Goal: Task Accomplishment & Management: Manage account settings

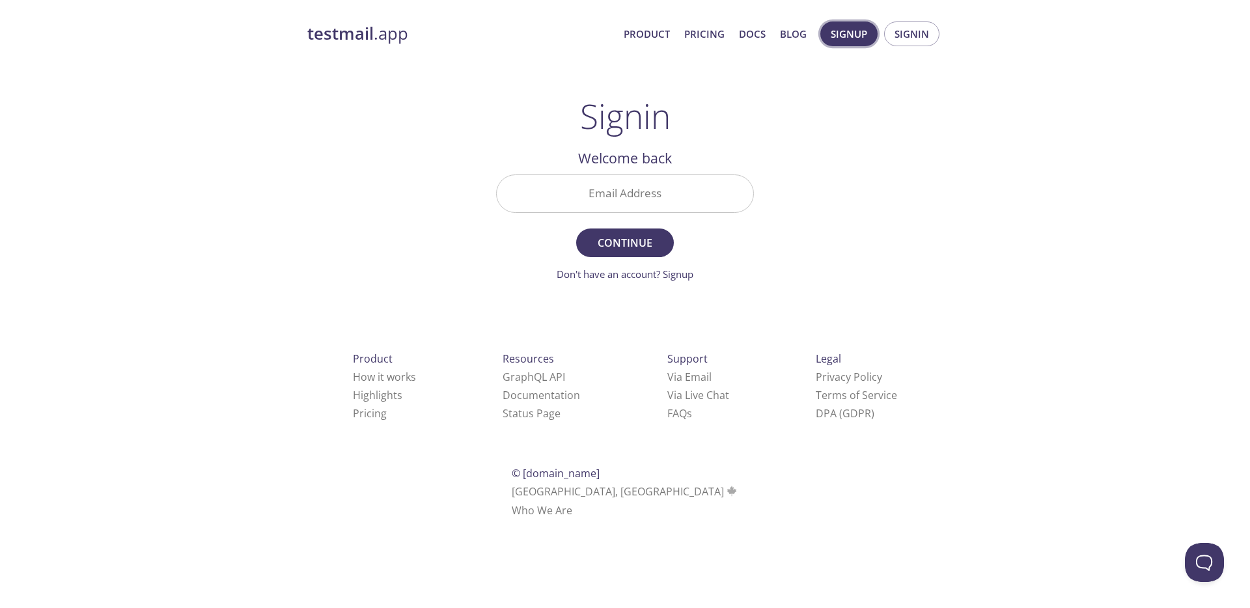
click at [847, 36] on span "Signup" at bounding box center [849, 33] width 36 height 17
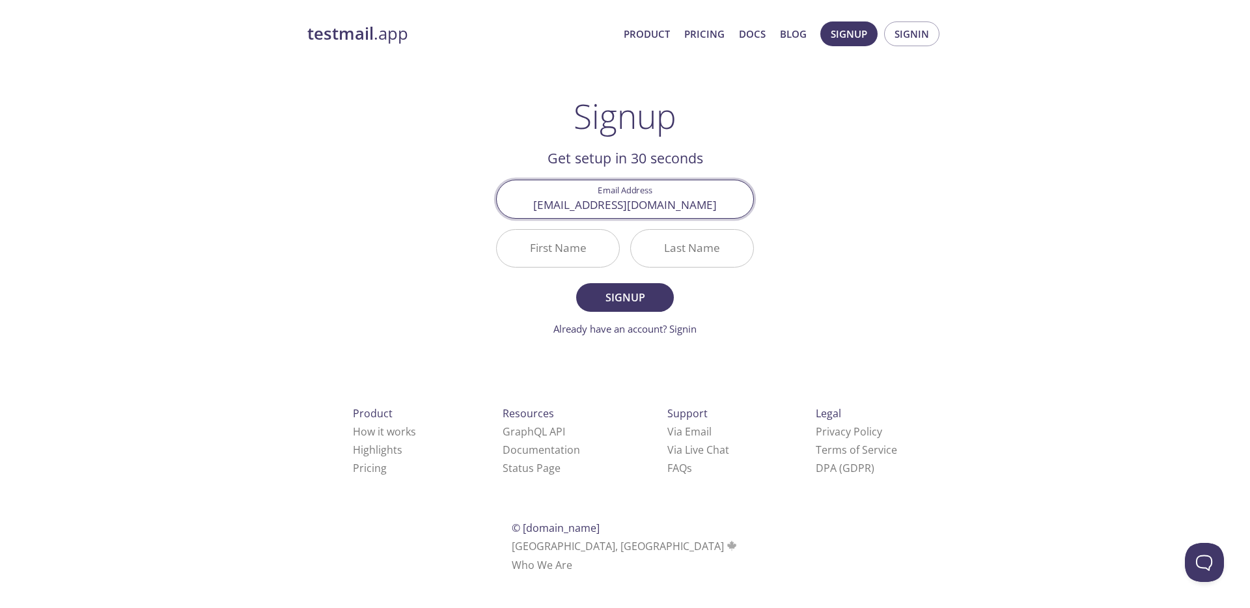
type input "[EMAIL_ADDRESS][DOMAIN_NAME]"
click at [557, 251] on input "First Name" at bounding box center [558, 248] width 122 height 37
type input "[PERSON_NAME]"
click at [668, 249] on input "Last Name" at bounding box center [692, 248] width 122 height 37
type input "Papko"
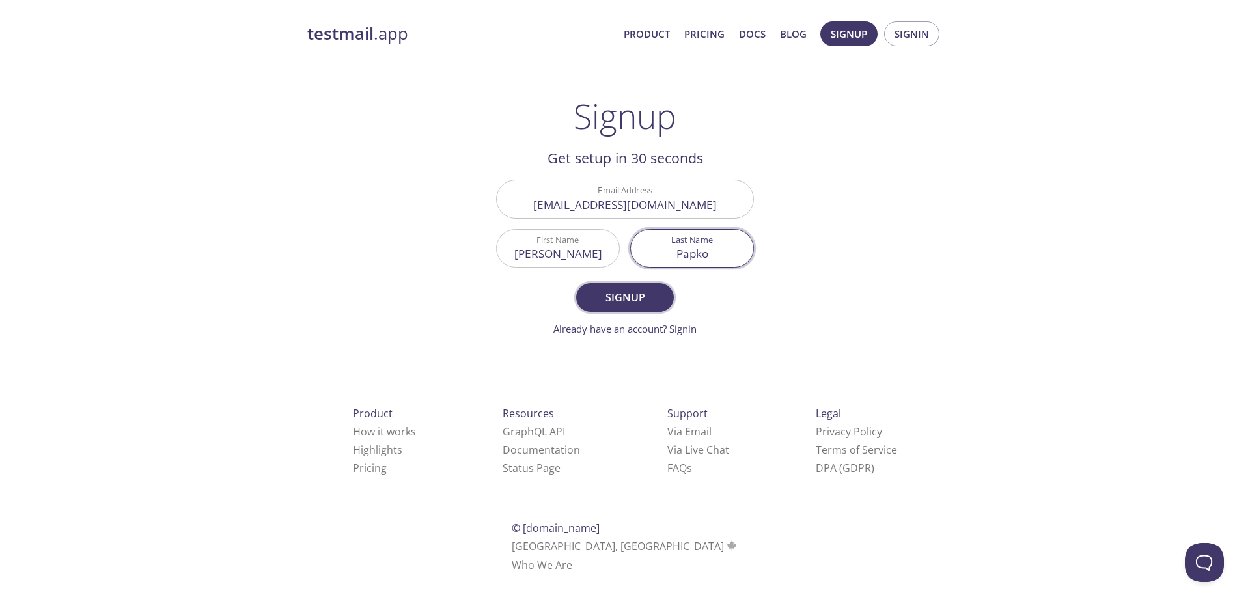
click at [645, 295] on span "Signup" at bounding box center [625, 298] width 69 height 18
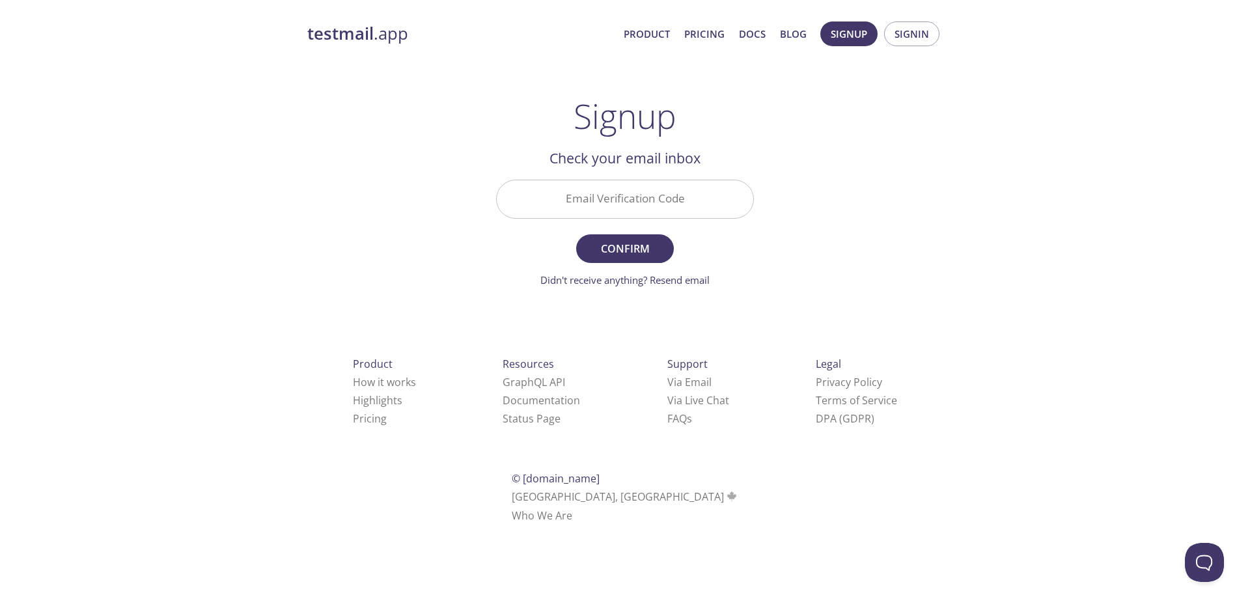
click at [571, 199] on input "Email Verification Code" at bounding box center [625, 198] width 257 height 37
click at [912, 34] on span "Signin" at bounding box center [912, 33] width 35 height 17
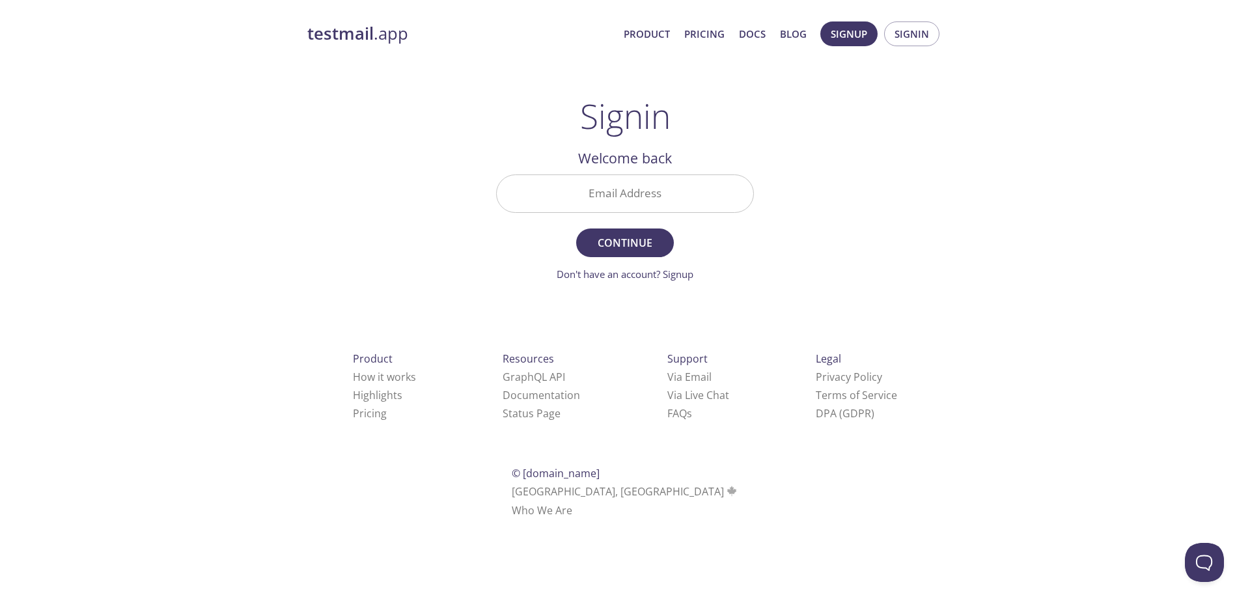
click at [599, 200] on input "Email Address" at bounding box center [625, 193] width 257 height 37
paste input "[EMAIL_ADDRESS][DOMAIN_NAME]"
drag, startPoint x: 677, startPoint y: 199, endPoint x: 600, endPoint y: 202, distance: 76.9
click at [600, 202] on input "[EMAIL_ADDRESS][DOMAIN_NAME]" at bounding box center [625, 193] width 257 height 37
type input "[EMAIL_ADDRESS][DOMAIN_NAME]"
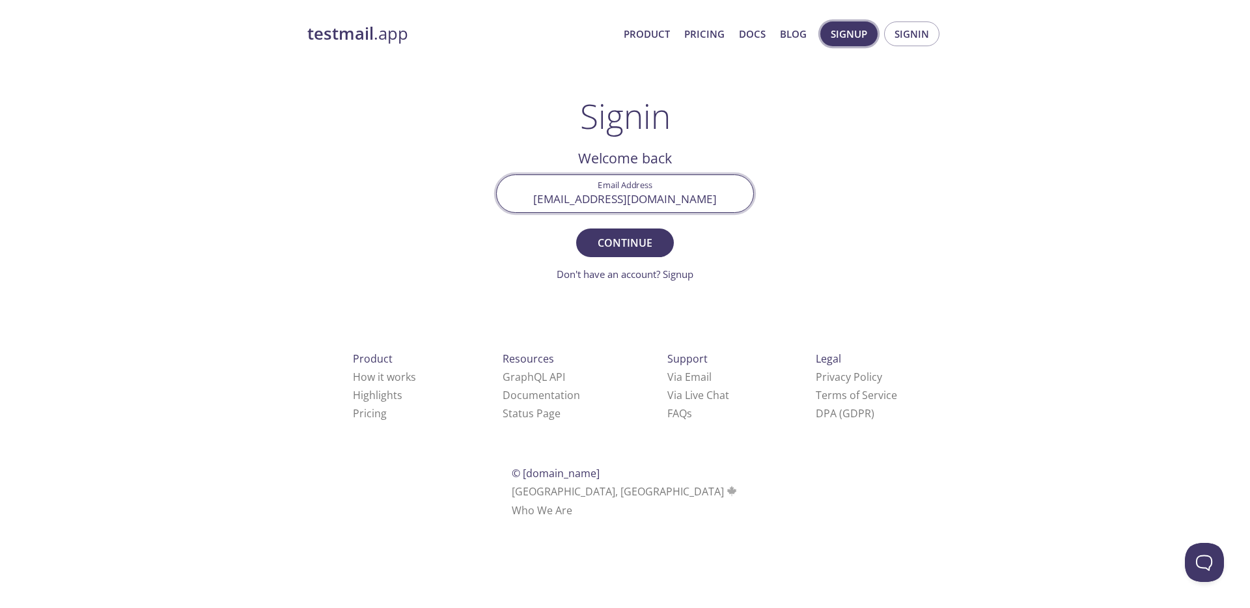
click at [840, 36] on span "Signup" at bounding box center [849, 33] width 36 height 17
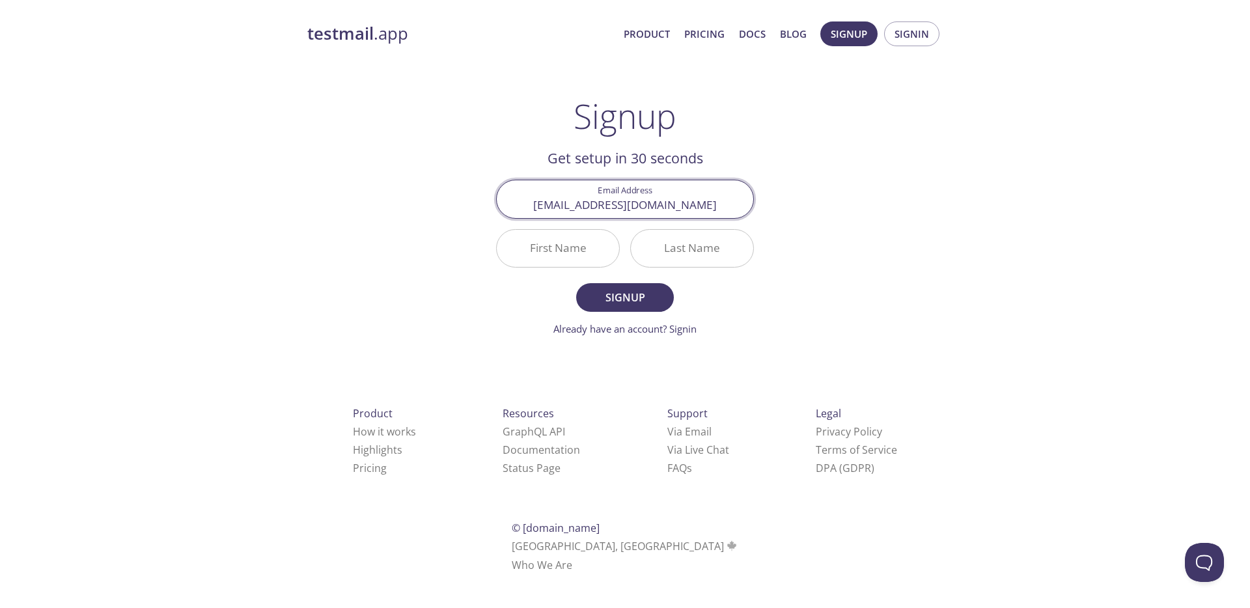
type input "[EMAIL_ADDRESS][DOMAIN_NAME]"
click at [583, 257] on input "First Name" at bounding box center [558, 248] width 122 height 37
type input "[PERSON_NAME]"
click at [677, 256] on input "Last Name" at bounding box center [692, 248] width 122 height 37
type input "Papko"
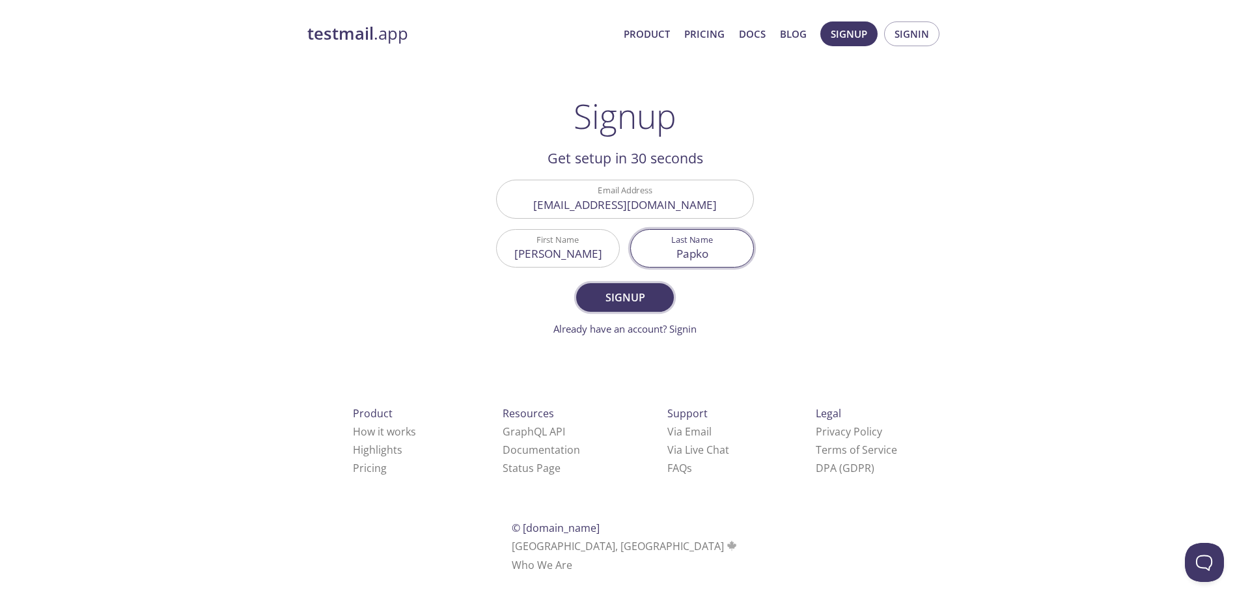
click at [616, 290] on span "Signup" at bounding box center [625, 298] width 69 height 18
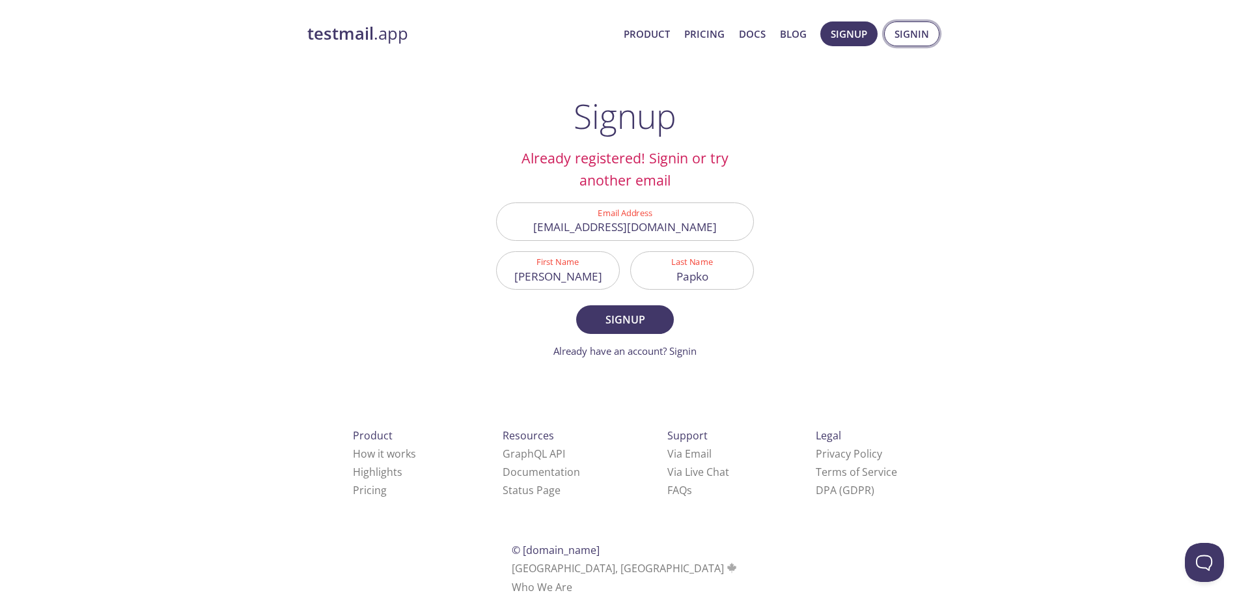
click at [909, 39] on span "Signin" at bounding box center [912, 33] width 35 height 17
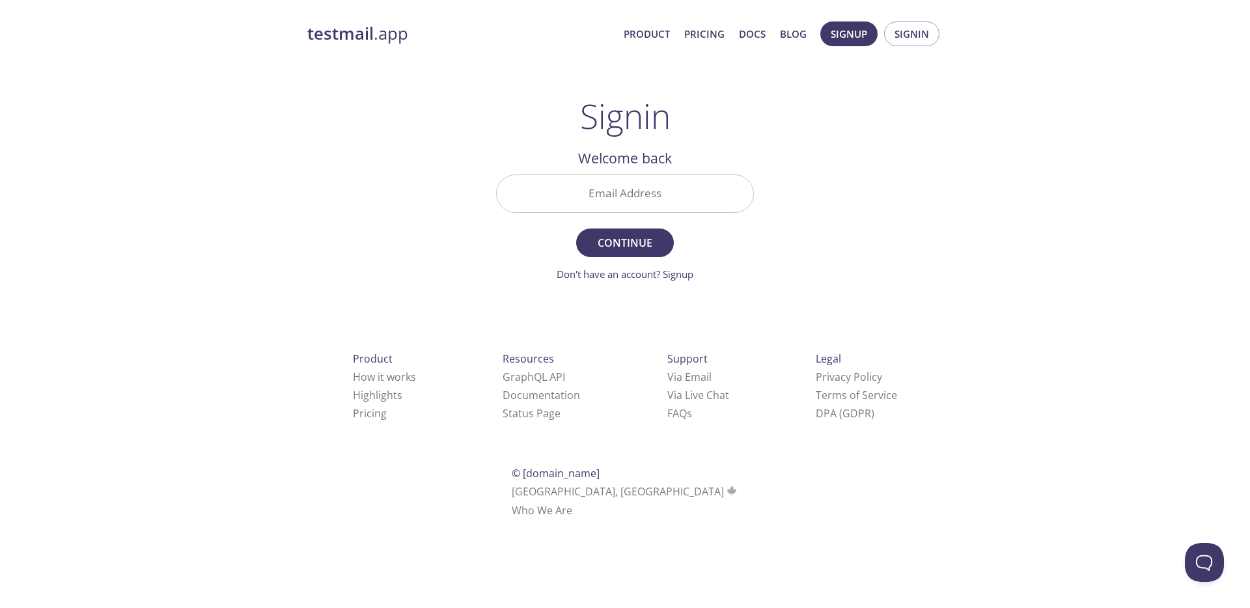
click at [646, 198] on input "Email Address" at bounding box center [625, 193] width 257 height 37
paste input "4fhrh81"
click at [625, 197] on input "4fhrh81" at bounding box center [625, 193] width 257 height 37
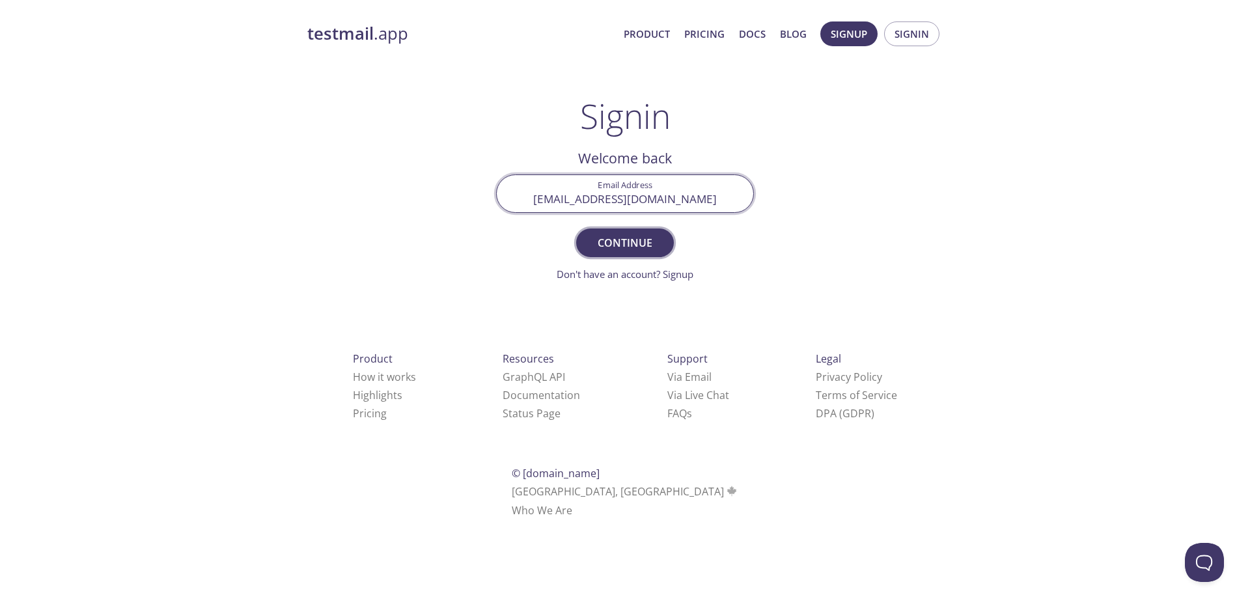
type input "[EMAIL_ADDRESS][DOMAIN_NAME]"
click at [629, 248] on span "Continue" at bounding box center [625, 243] width 69 height 18
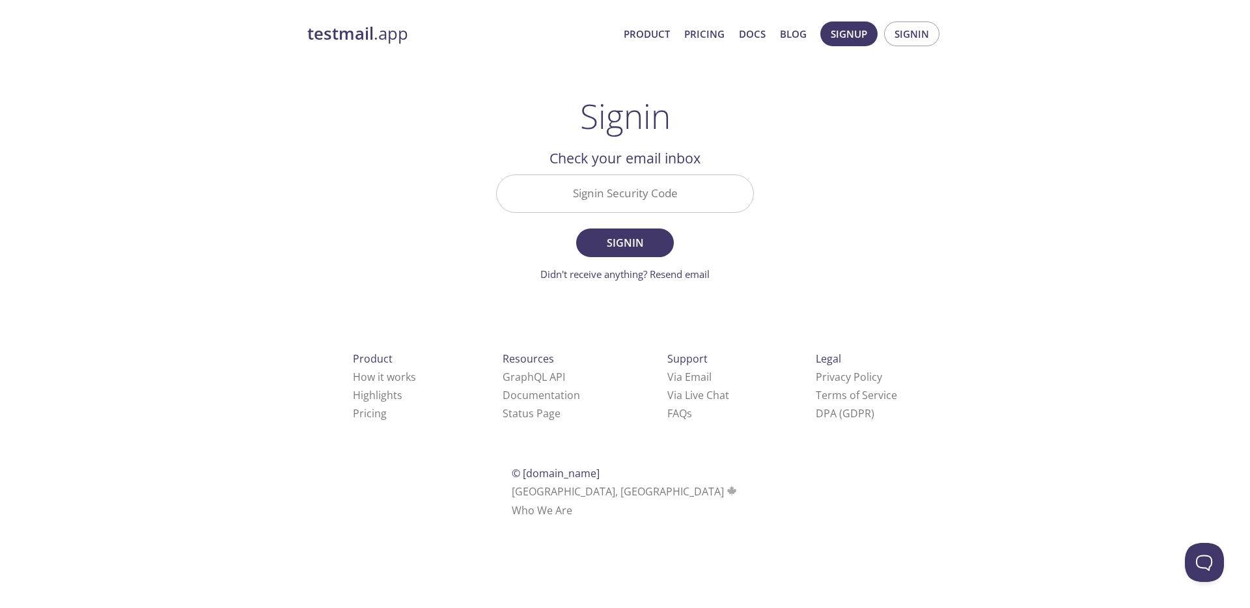
click at [587, 194] on input "Signin Security Code" at bounding box center [625, 193] width 257 height 37
paste input "4FHRH81"
type input "4FHRH81"
click at [602, 244] on span "Signin" at bounding box center [625, 243] width 69 height 18
click at [858, 286] on div "testmail .app Product Pricing Docs Blog Signup Signin Signin Welcome back Email…" at bounding box center [625, 284] width 667 height 543
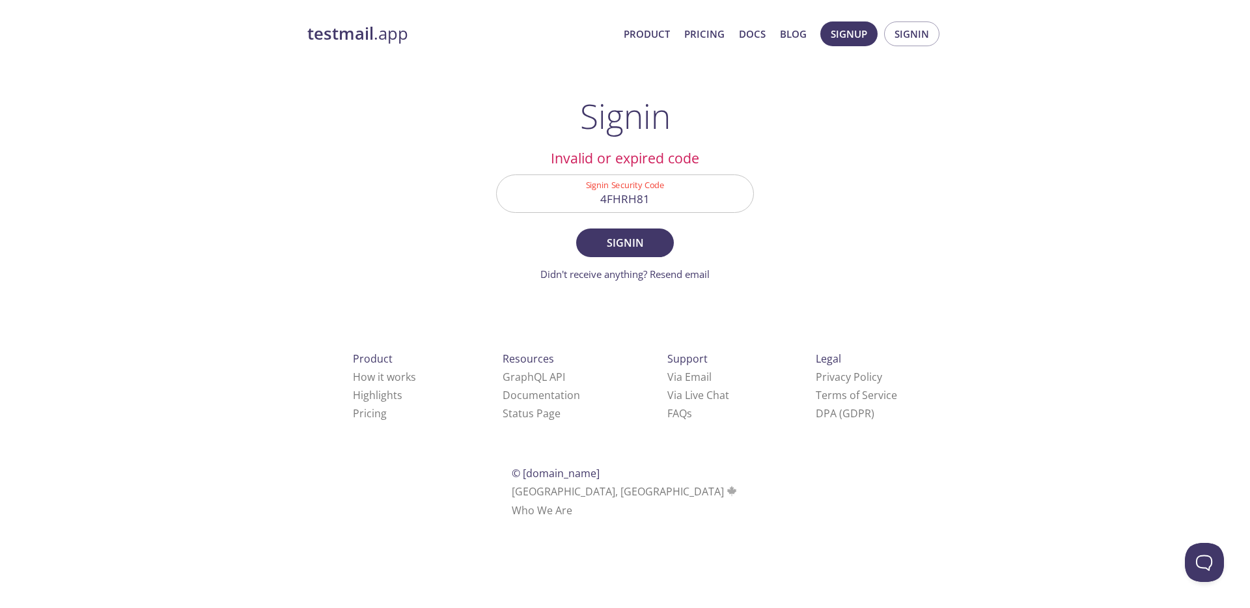
click at [477, 233] on div "testmail .app Product Pricing Docs Blog Signup Signin Signin Welcome back Email…" at bounding box center [625, 284] width 667 height 543
click at [853, 28] on span "Signup" at bounding box center [849, 33] width 36 height 17
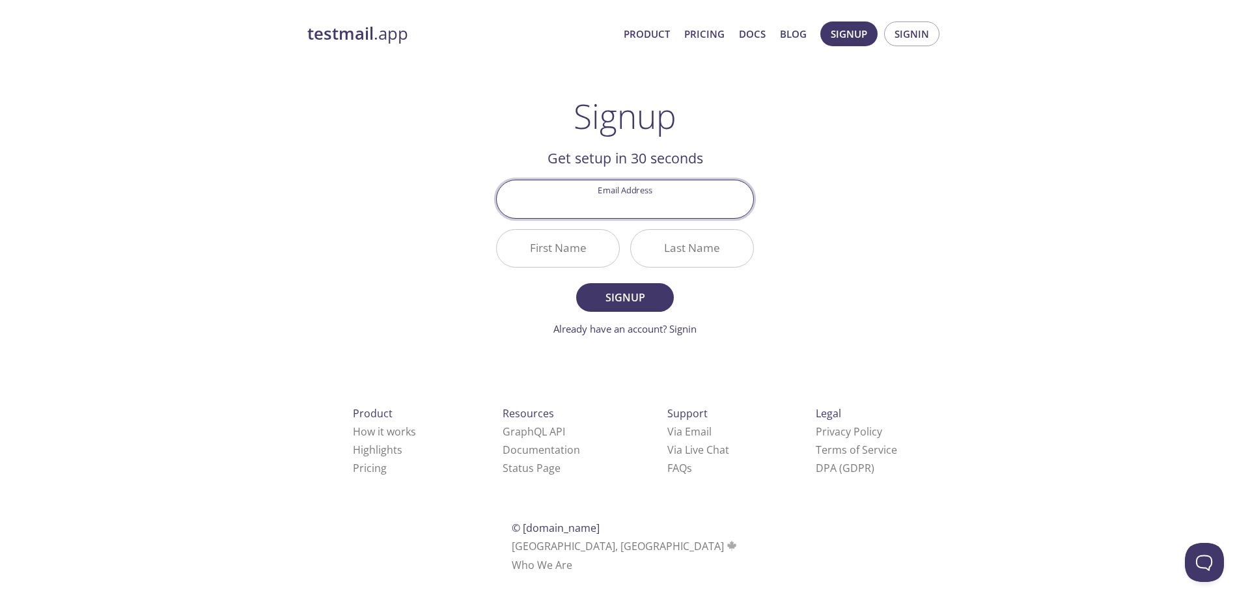
click at [658, 206] on input "Email Address" at bounding box center [625, 198] width 257 height 37
type input "[EMAIL_ADDRESS][DOMAIN_NAME]"
click at [593, 253] on div at bounding box center [558, 248] width 124 height 38
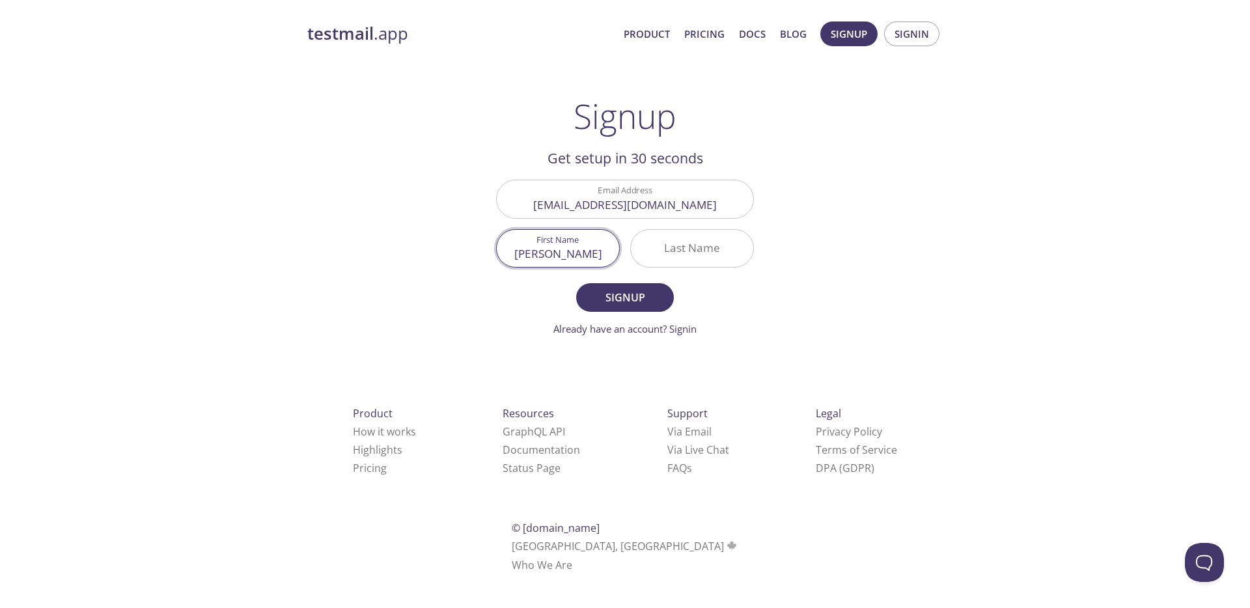
type input "[PERSON_NAME]"
type input "Papko"
click at [604, 296] on span "Signup" at bounding box center [625, 298] width 69 height 18
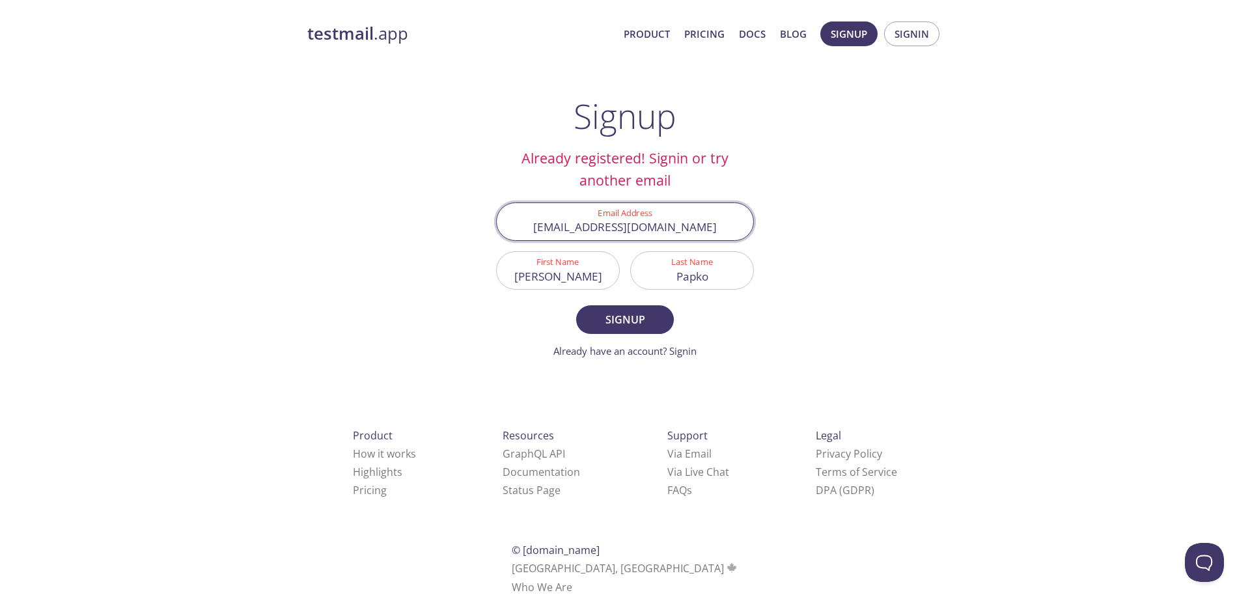
drag, startPoint x: 729, startPoint y: 231, endPoint x: 526, endPoint y: 221, distance: 202.8
click at [526, 221] on input "[EMAIL_ADDRESS][DOMAIN_NAME]" at bounding box center [625, 221] width 257 height 37
click at [582, 350] on link "Already have an account? Signin" at bounding box center [625, 351] width 143 height 13
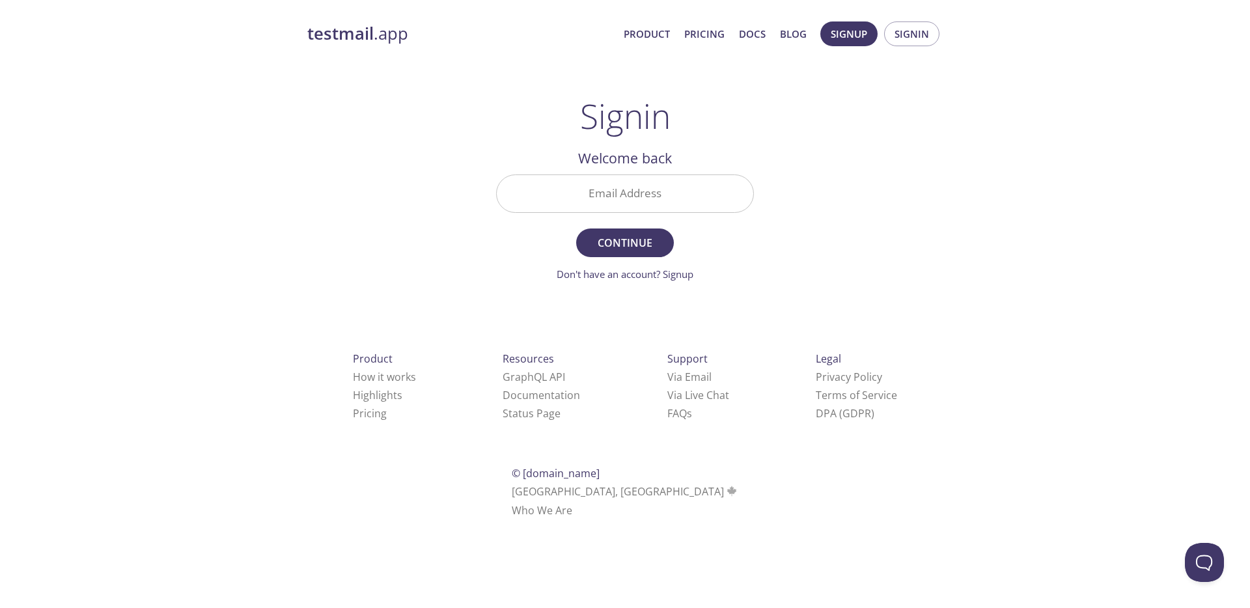
click at [572, 202] on input "Email Address" at bounding box center [625, 193] width 257 height 37
paste input "[EMAIL_ADDRESS][DOMAIN_NAME]"
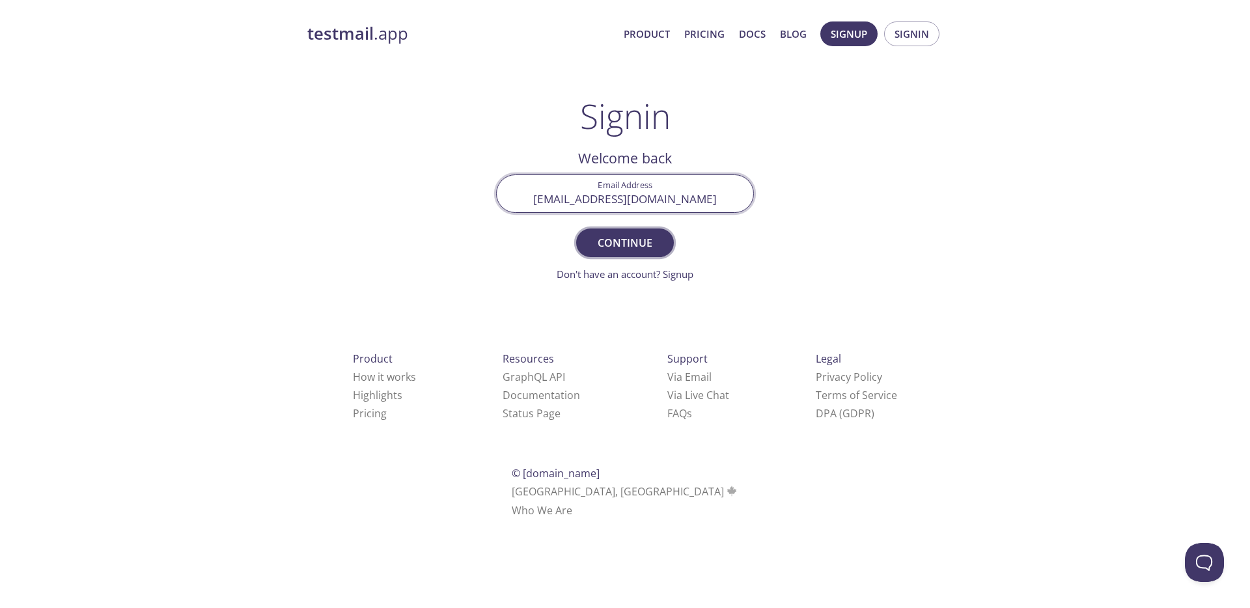
type input "[EMAIL_ADDRESS][DOMAIN_NAME]"
click at [598, 242] on span "Continue" at bounding box center [625, 243] width 69 height 18
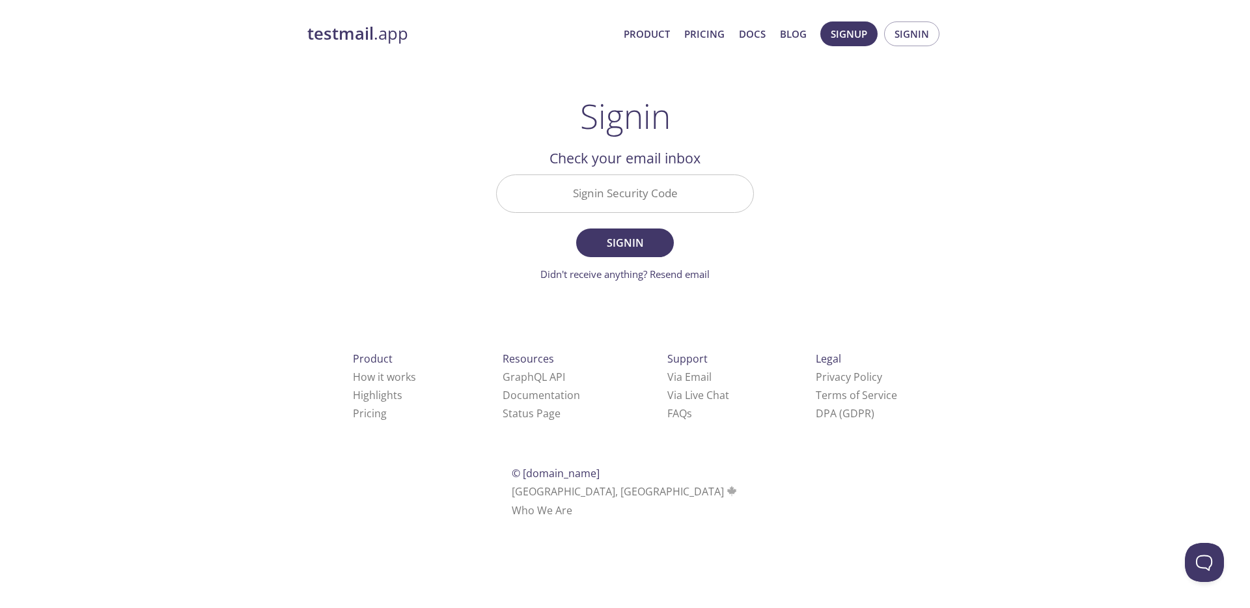
click at [640, 196] on input "Signin Security Code" at bounding box center [625, 193] width 257 height 37
paste input "3YTT133"
type input "3YTT133"
click at [625, 244] on span "Signin" at bounding box center [625, 243] width 69 height 18
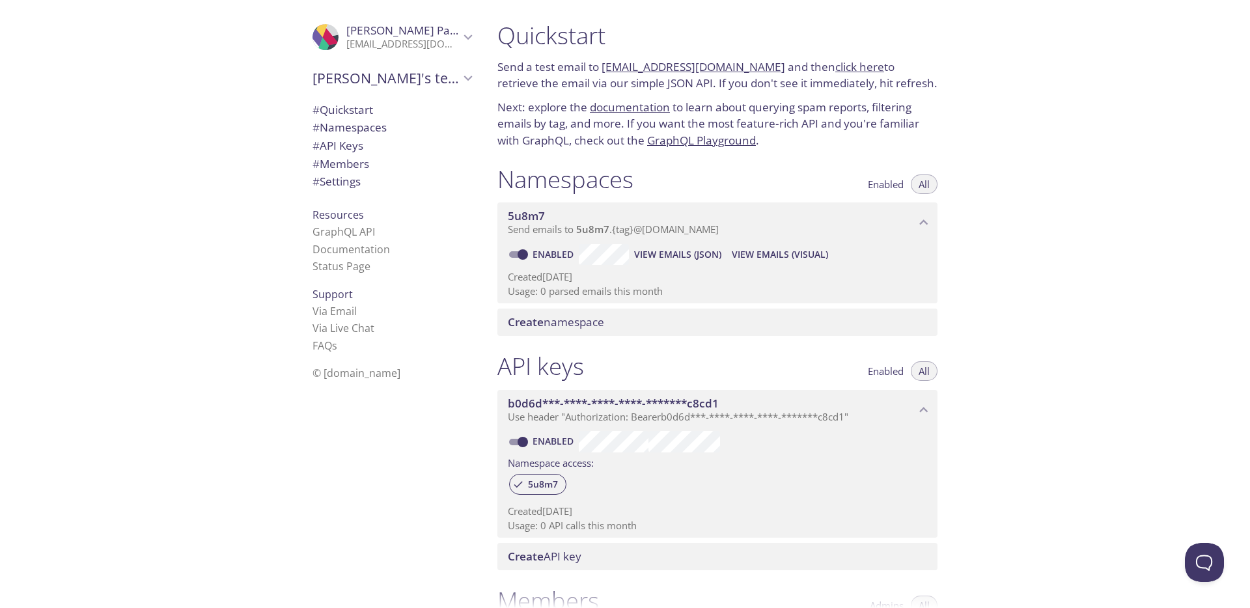
click at [707, 177] on div "Namespaces Enabled All" at bounding box center [718, 181] width 440 height 33
click at [770, 254] on span "View Emails (Visual)" at bounding box center [780, 255] width 96 height 16
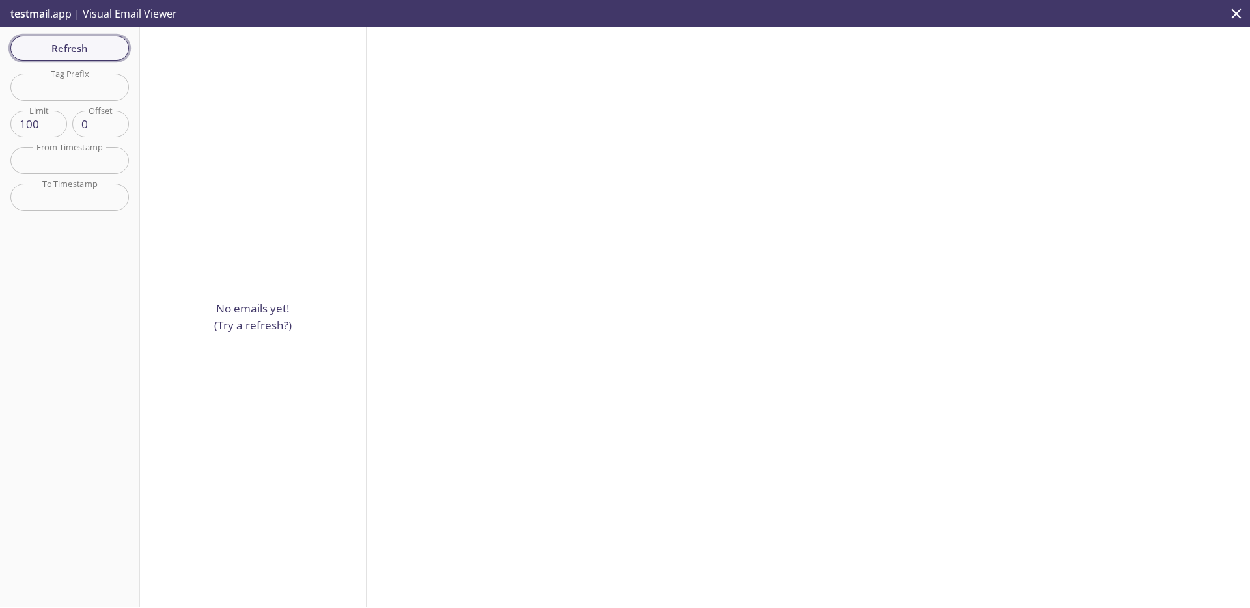
click at [86, 48] on span "Refresh" at bounding box center [70, 48] width 98 height 17
click at [68, 87] on input "text" at bounding box center [69, 87] width 119 height 27
paste input "5u8m7"
type input "5u8m7"
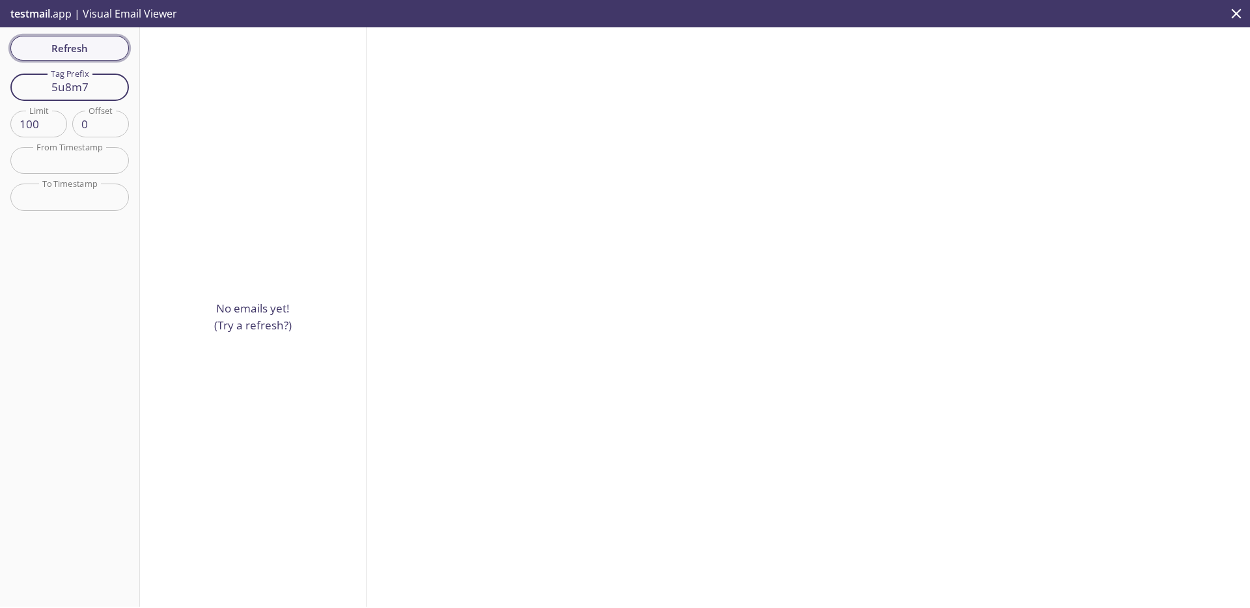
click at [69, 46] on span "Refresh" at bounding box center [70, 48] width 98 height 17
click at [66, 165] on input "text" at bounding box center [69, 160] width 119 height 27
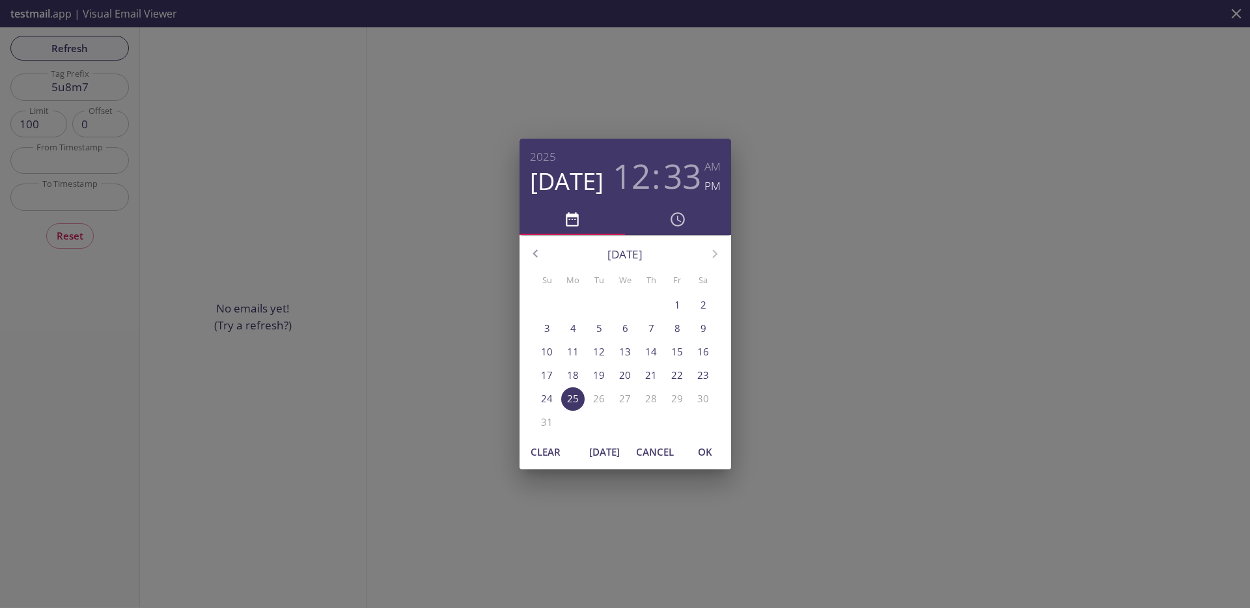
click at [704, 451] on span "OK" at bounding box center [705, 452] width 31 height 17
type input "[DATE] 12:33 pm"
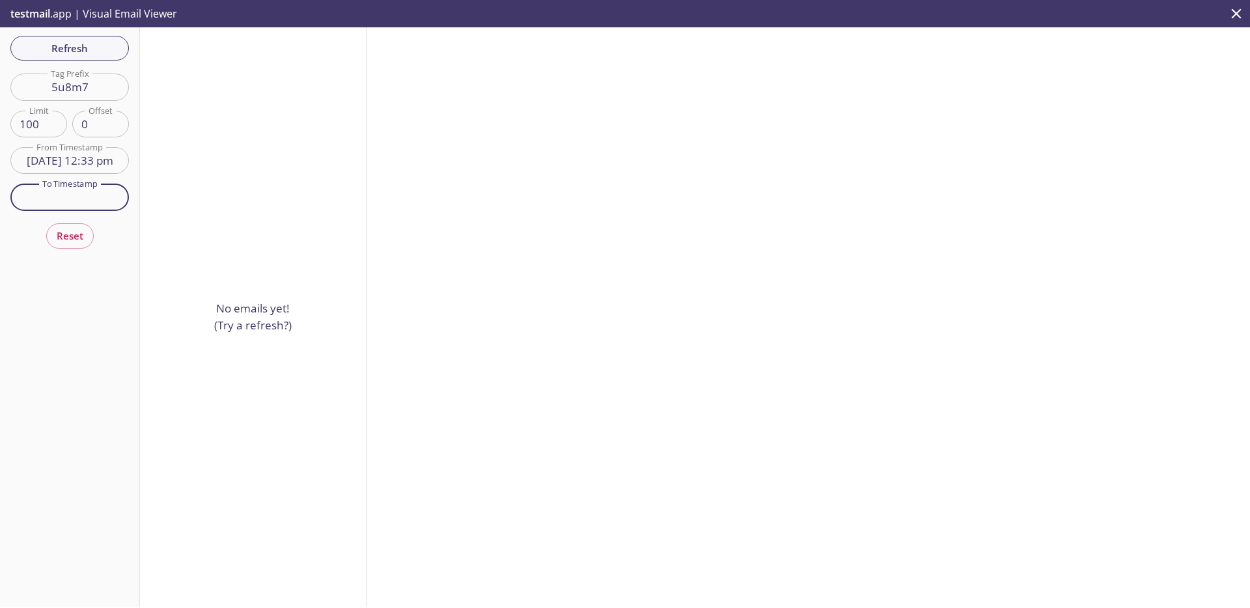
click at [71, 196] on input "text" at bounding box center [69, 197] width 119 height 27
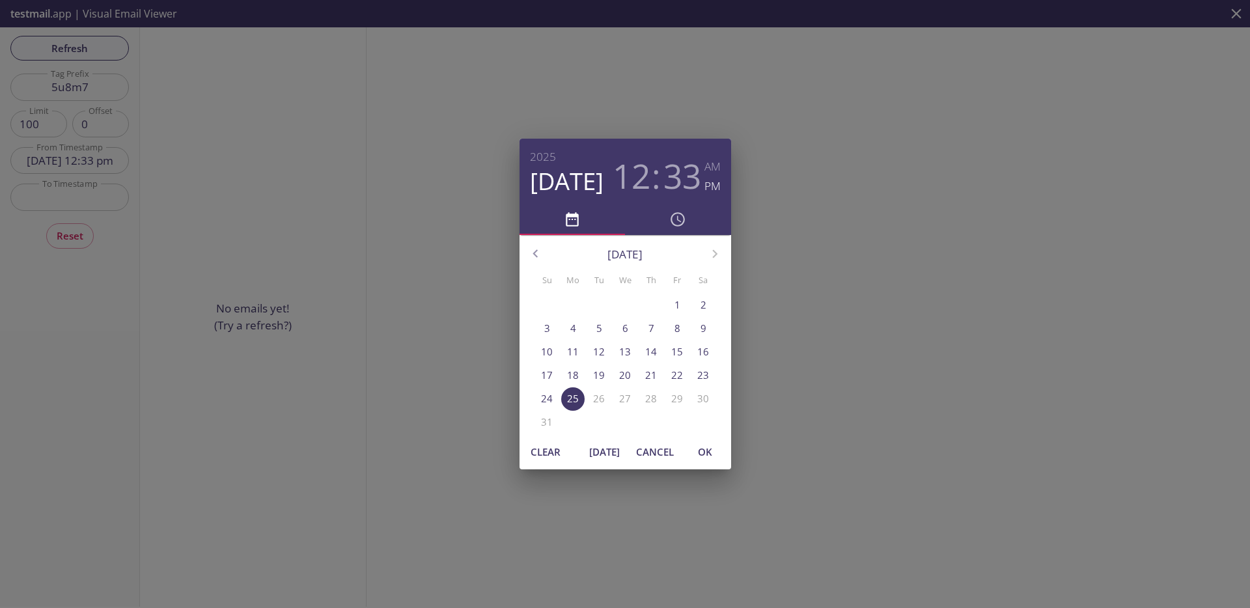
click at [571, 397] on p "25" at bounding box center [573, 399] width 12 height 14
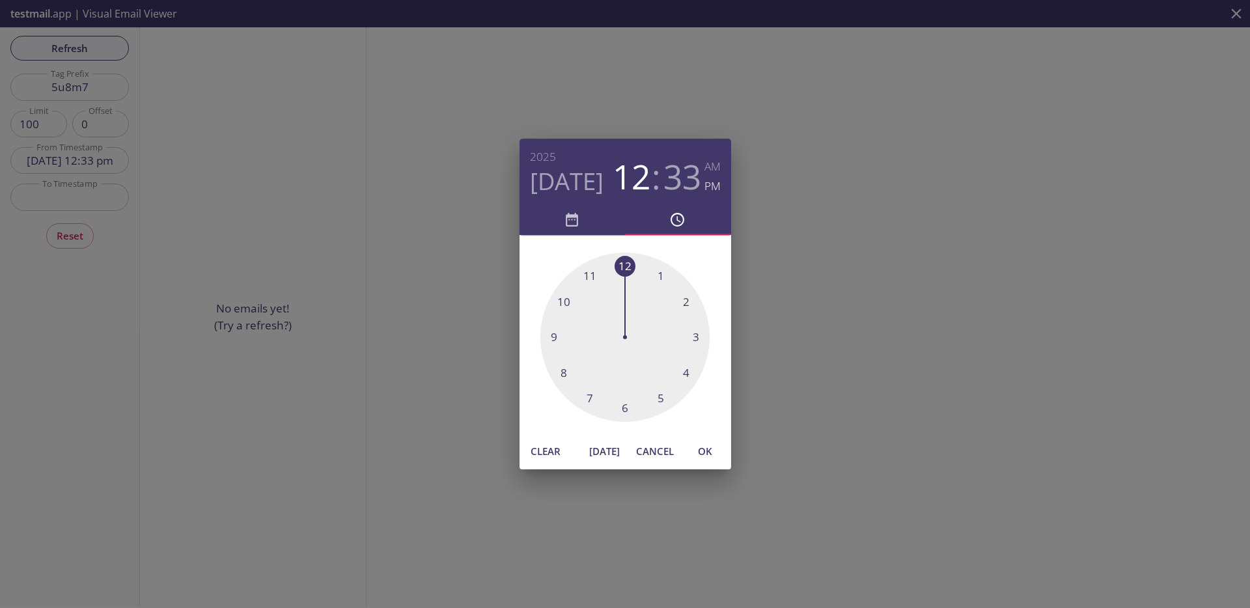
click at [686, 375] on div at bounding box center [625, 337] width 169 height 169
click at [705, 452] on span "OK" at bounding box center [705, 451] width 31 height 17
type input "[DATE] 4:33 pm"
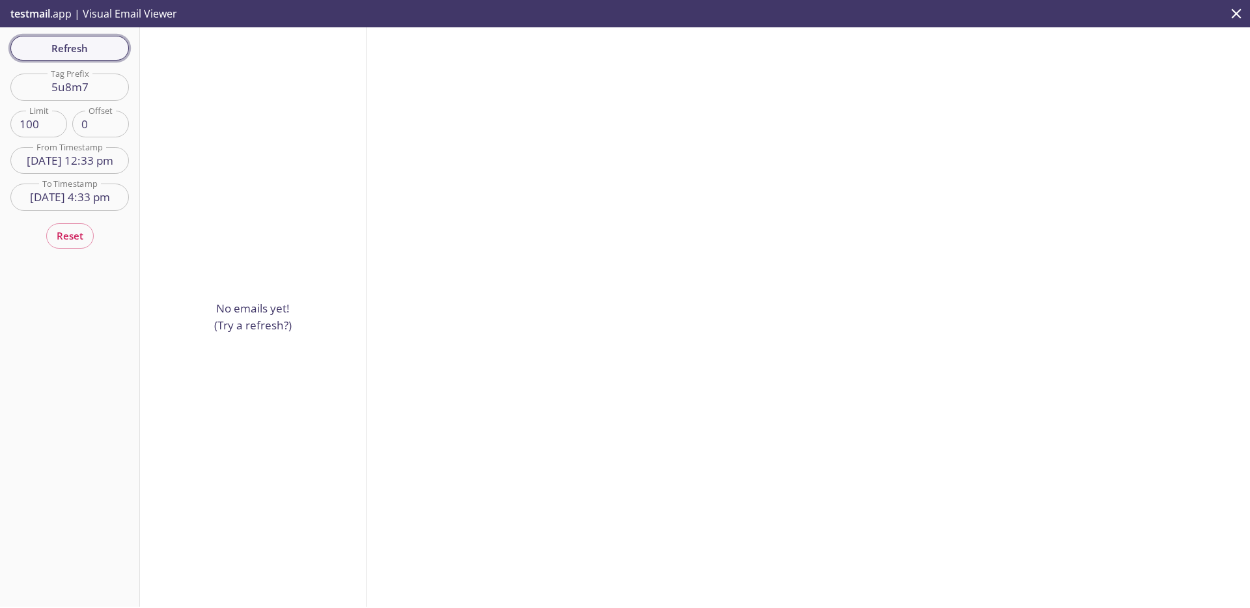
click at [86, 52] on span "Refresh" at bounding box center [70, 48] width 98 height 17
click at [119, 12] on p "testmail .app | Visual Email Viewer" at bounding box center [92, 13] width 185 height 27
click at [41, 18] on span "testmail" at bounding box center [30, 14] width 40 height 14
click at [42, 13] on span "testmail" at bounding box center [30, 14] width 40 height 14
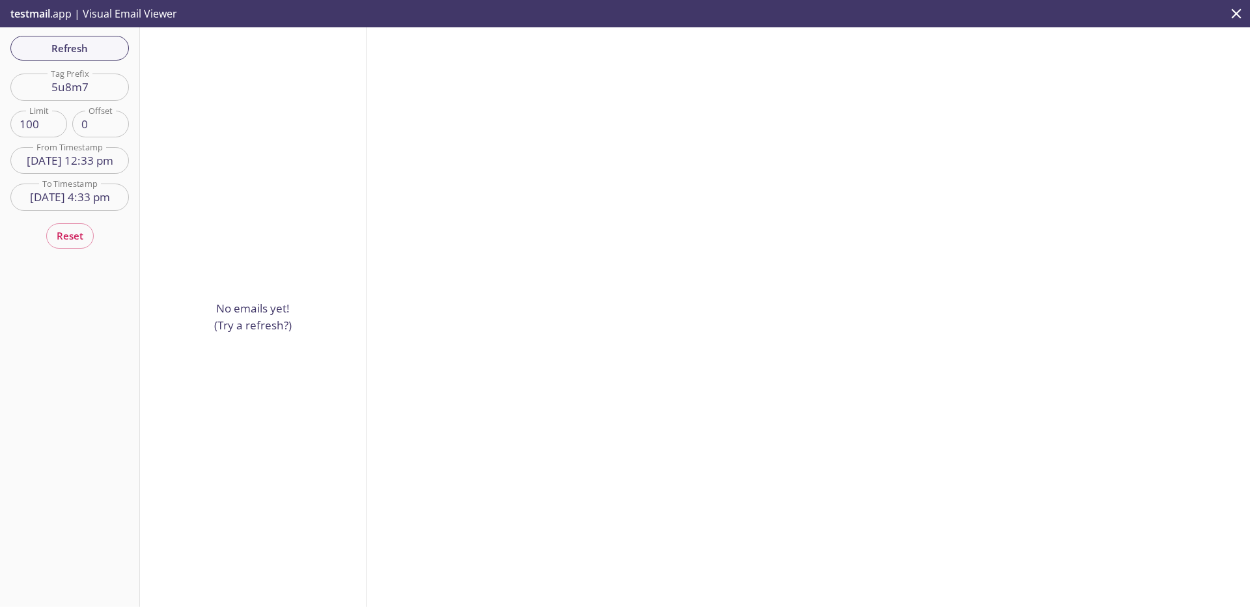
click at [1234, 16] on icon "close" at bounding box center [1237, 13] width 10 height 10
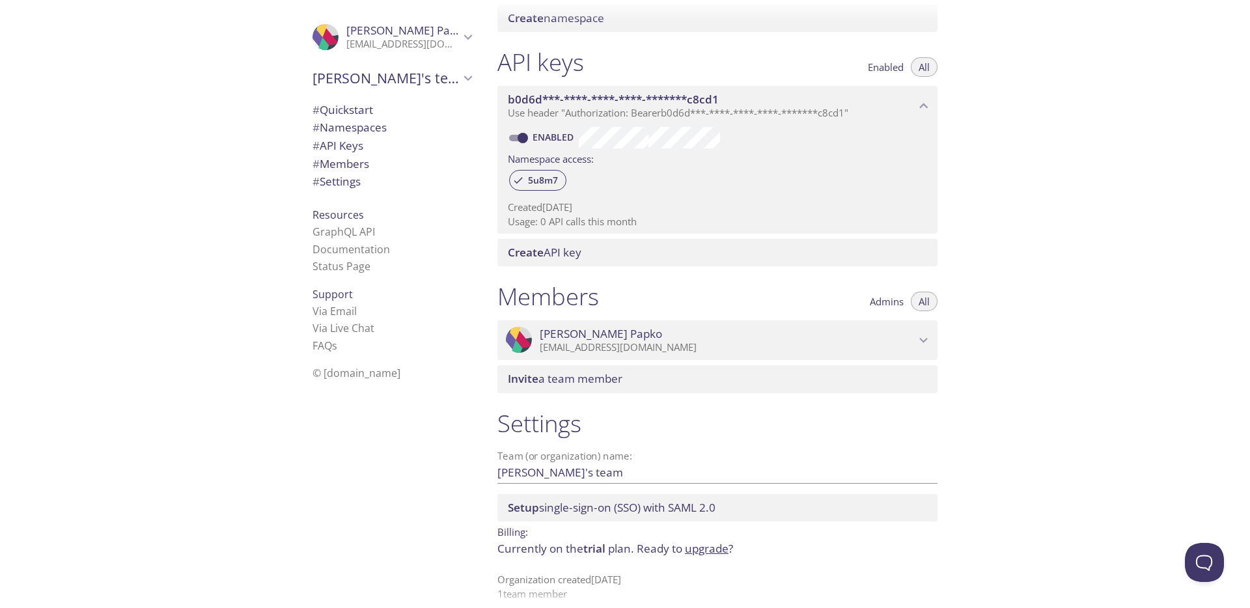
scroll to position [318, 0]
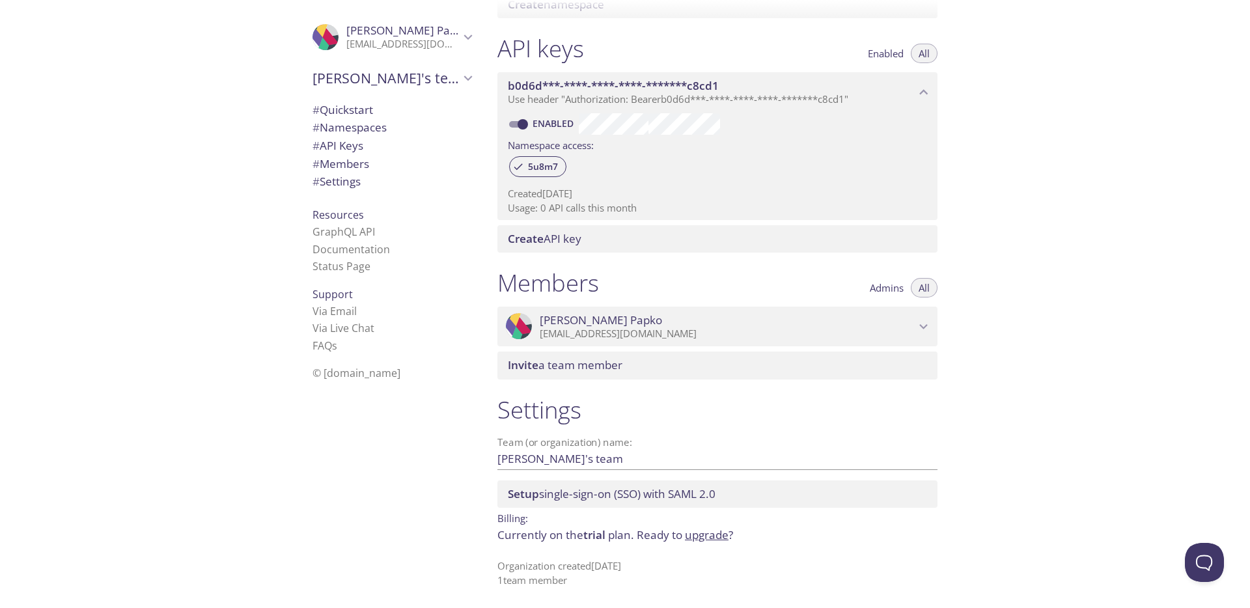
click at [364, 107] on span "# Quickstart" at bounding box center [343, 109] width 61 height 15
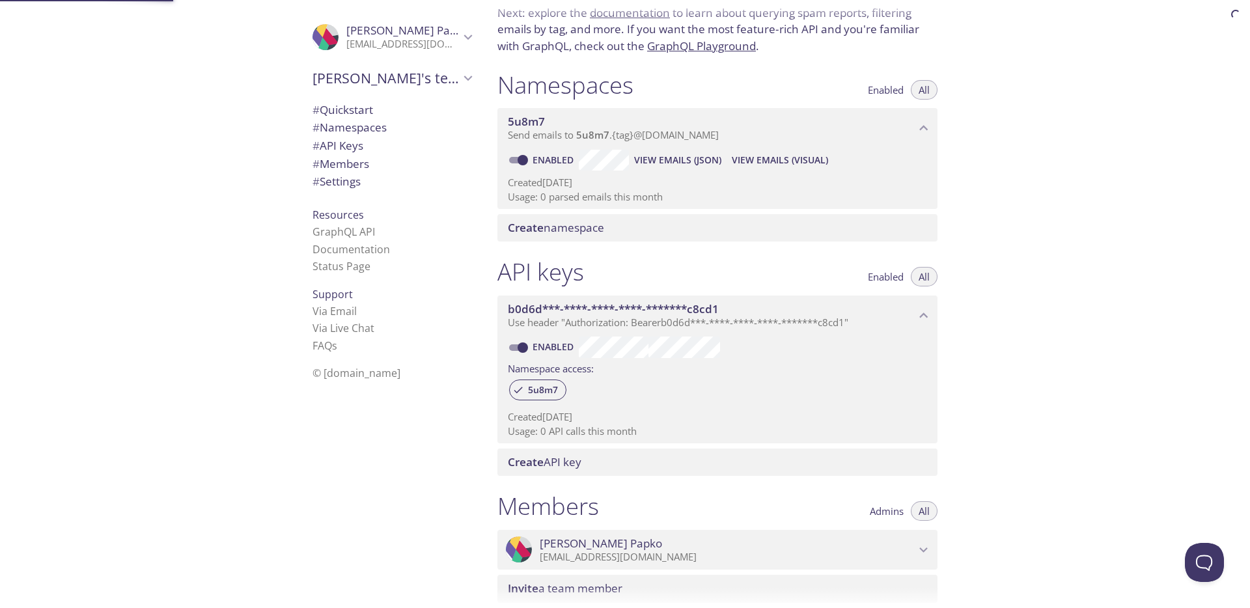
scroll to position [21, 0]
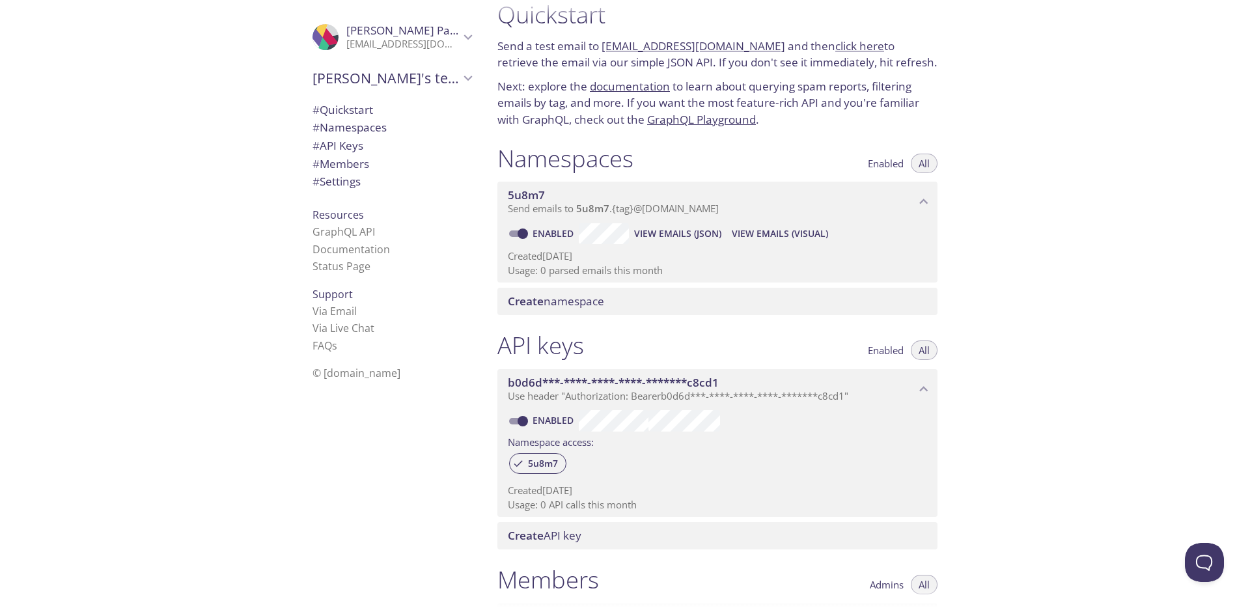
click at [712, 49] on link "[EMAIL_ADDRESS][DOMAIN_NAME]" at bounding box center [694, 45] width 184 height 15
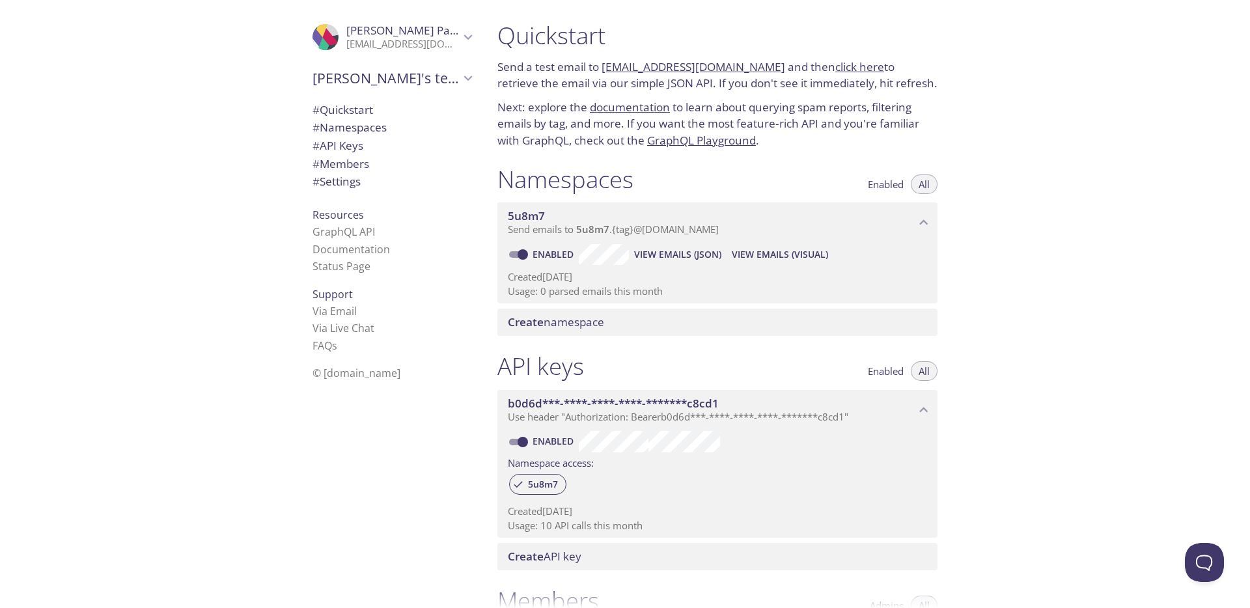
click at [602, 221] on span "5u8m7" at bounding box center [712, 216] width 408 height 14
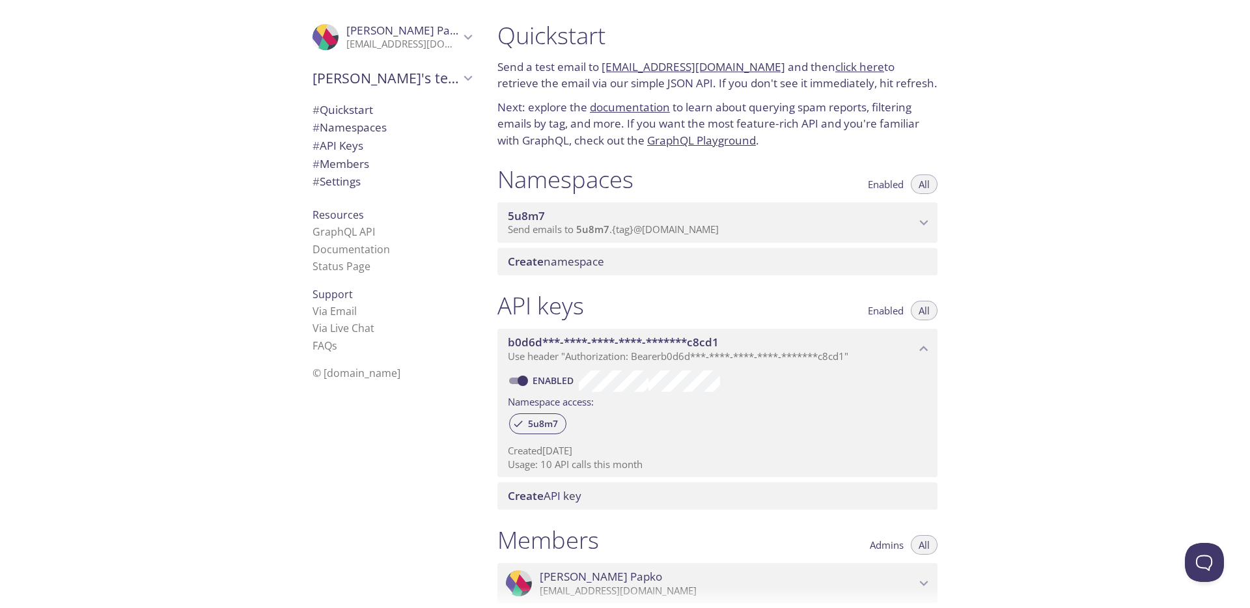
click at [602, 221] on span "5u8m7" at bounding box center [712, 216] width 408 height 14
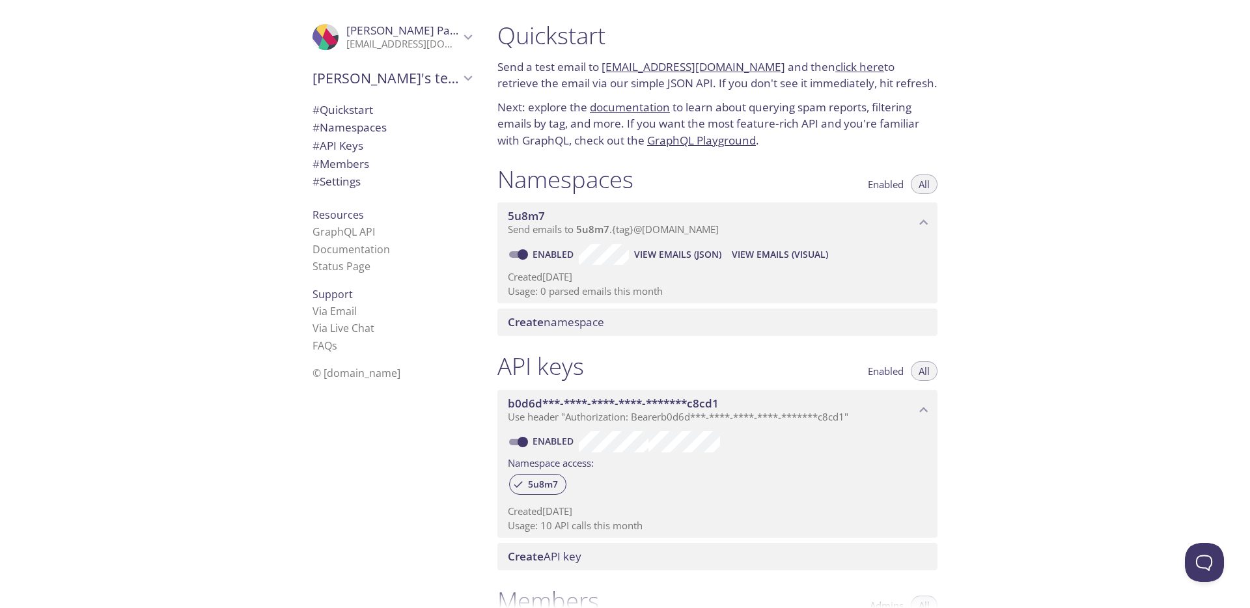
click at [524, 255] on input "Enabled" at bounding box center [523, 255] width 47 height 16
click at [524, 255] on input "Disabled" at bounding box center [512, 255] width 47 height 16
checkbox input "true"
drag, startPoint x: 771, startPoint y: 67, endPoint x: 604, endPoint y: 64, distance: 166.7
click at [604, 64] on p "Send a test email to 5u8m7.test@inbox.testmail.app and then click here to retri…" at bounding box center [718, 75] width 440 height 33
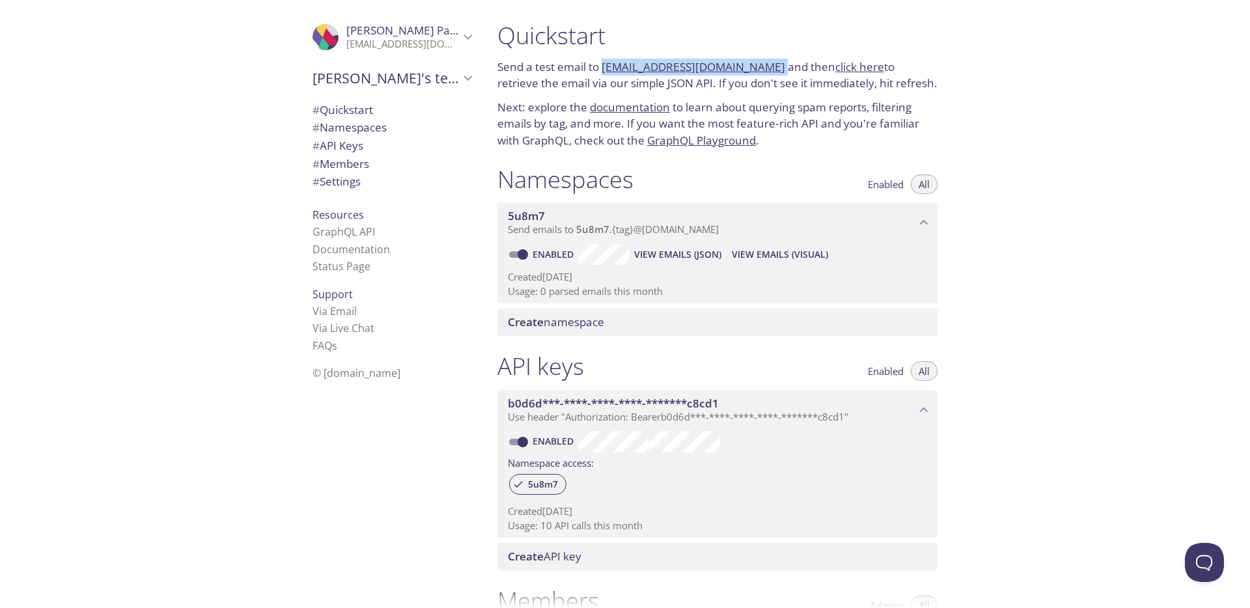
copy p "[EMAIL_ADDRESS][DOMAIN_NAME]"
click at [692, 165] on div "Namespaces Enabled All" at bounding box center [718, 181] width 440 height 33
click at [537, 490] on span "5u8m7" at bounding box center [543, 485] width 46 height 12
click at [520, 483] on span "5u8m7" at bounding box center [543, 485] width 46 height 12
click at [358, 111] on span "# Quickstart" at bounding box center [343, 109] width 61 height 15
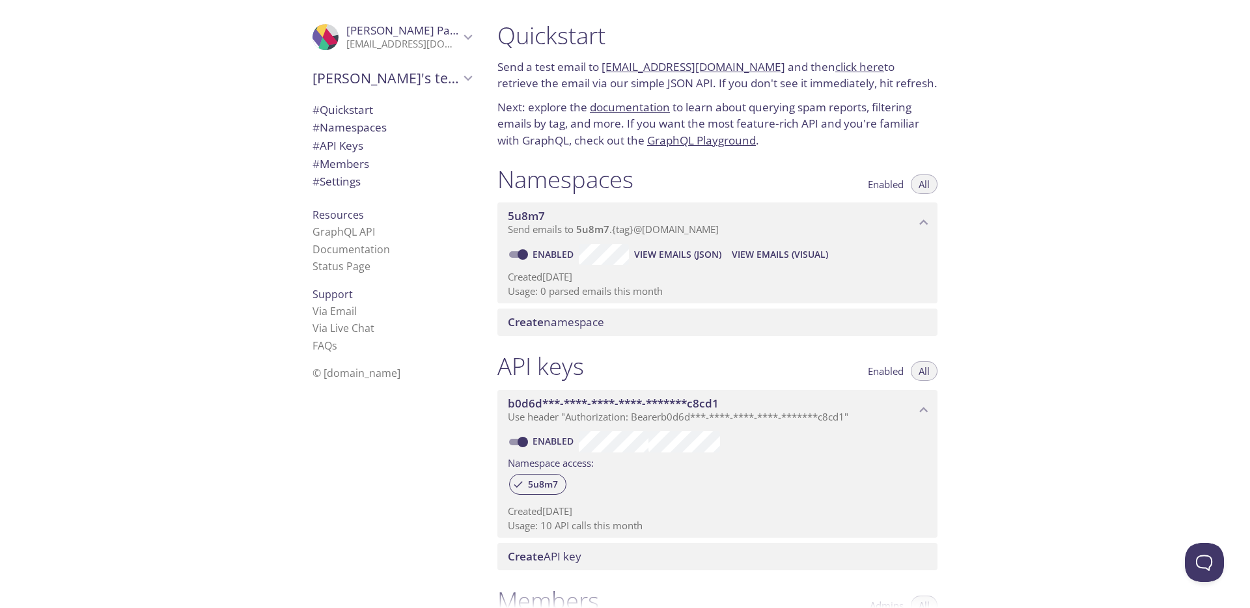
scroll to position [21, 0]
